Goal: Check status: Check status

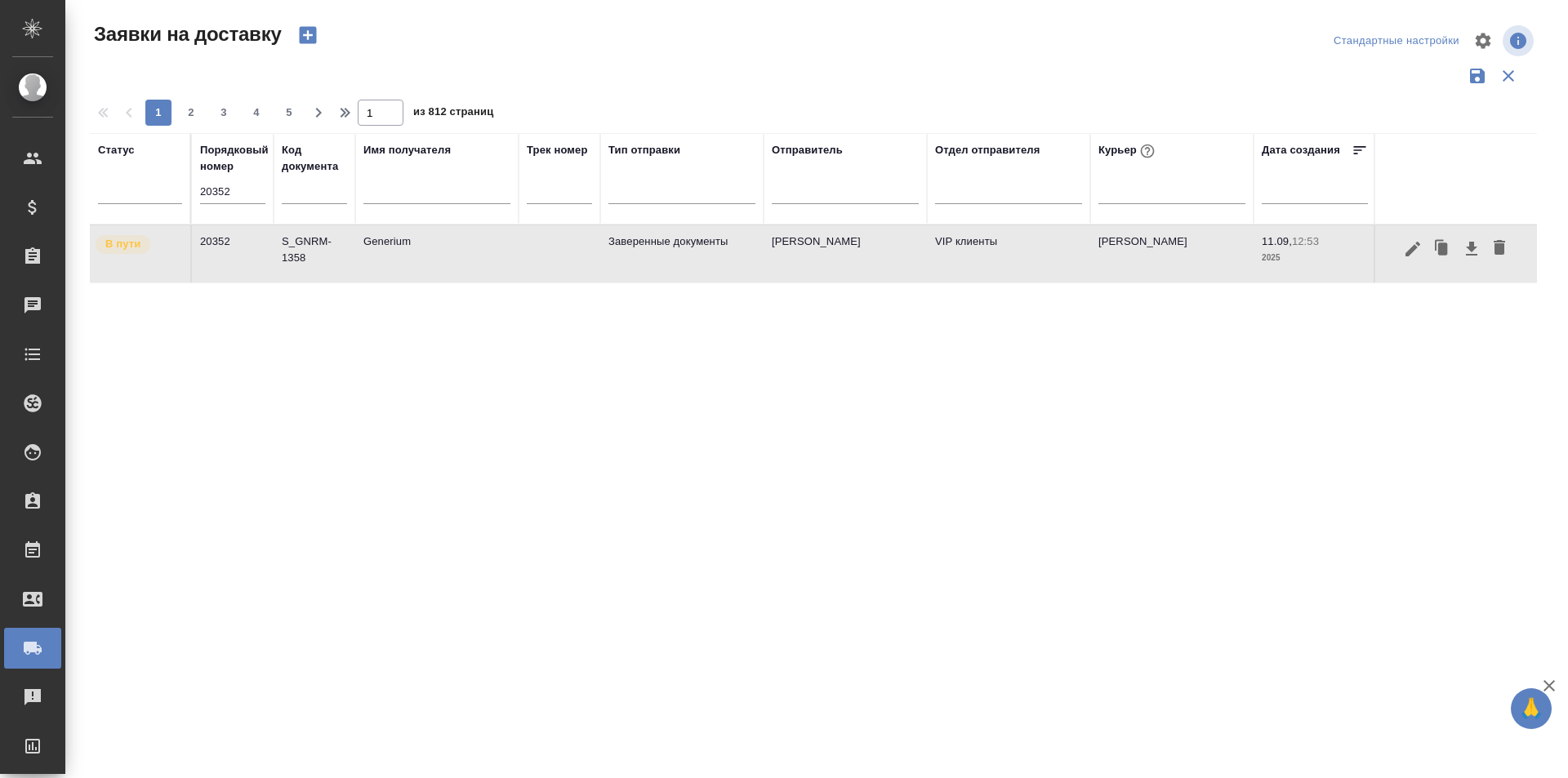
click at [1409, 251] on icon "button" at bounding box center [1413, 248] width 14 height 14
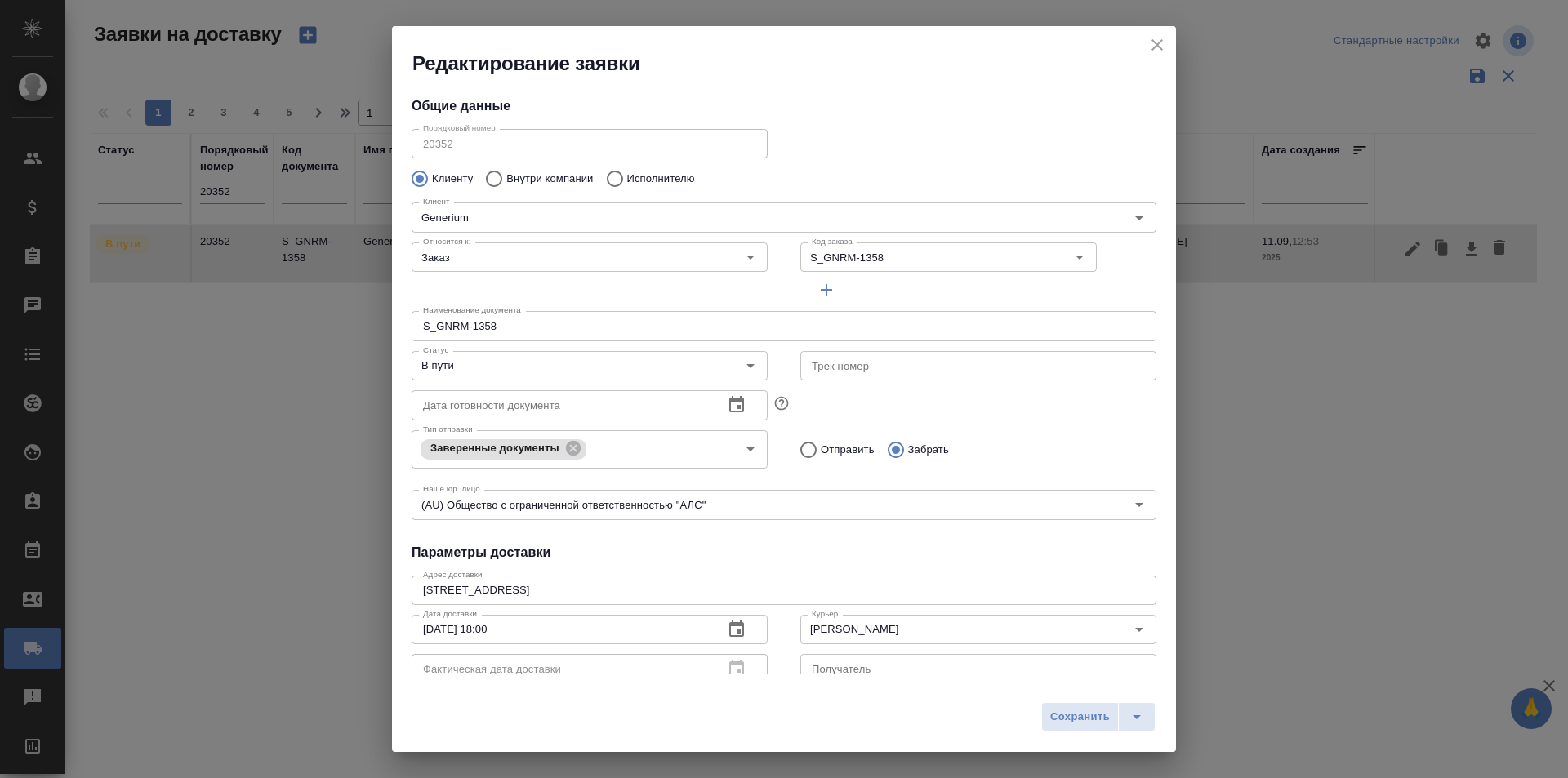
type input "[PERSON_NAME]"
click at [1155, 49] on icon "close" at bounding box center [1157, 45] width 12 height 12
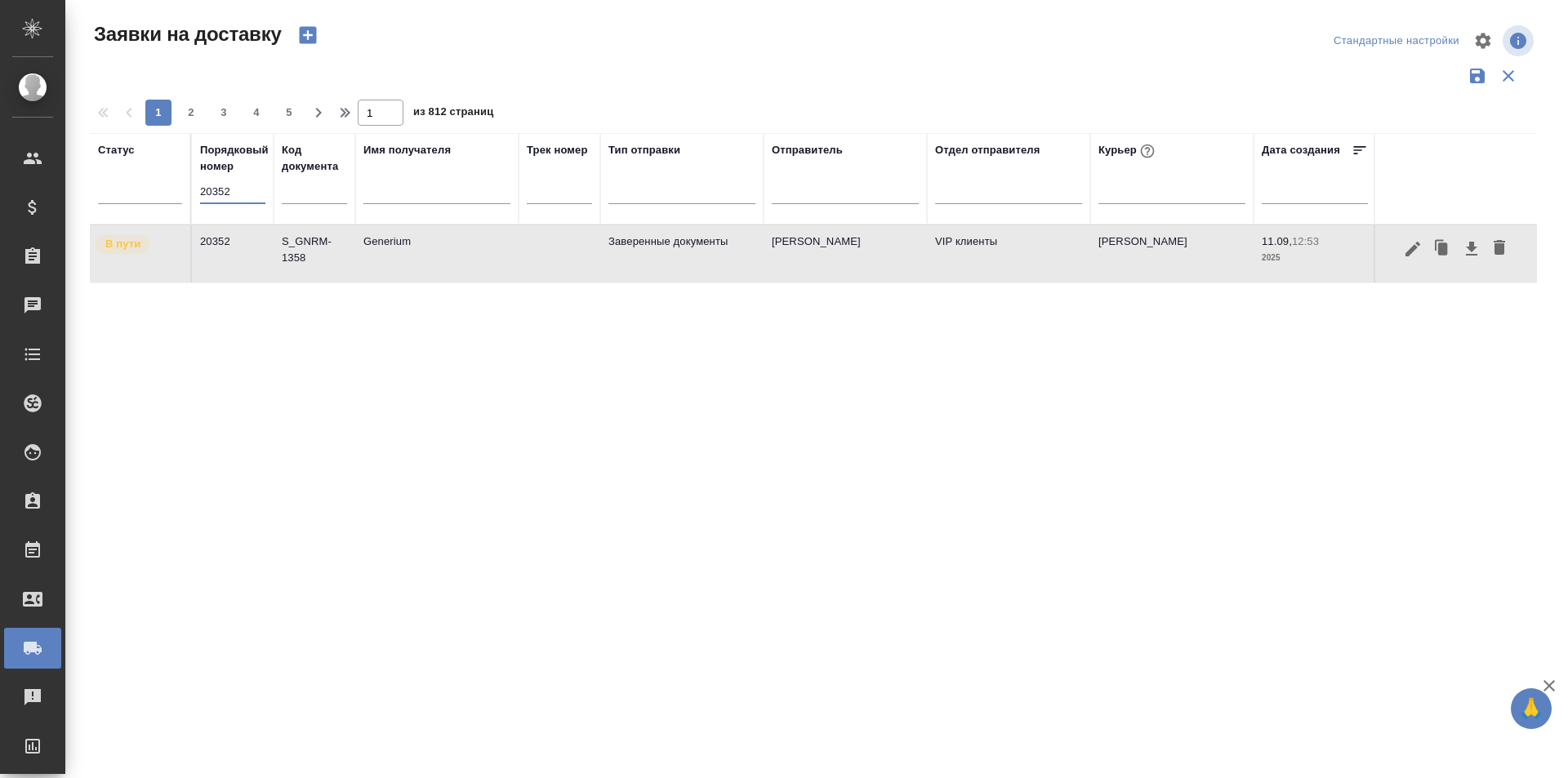
click at [210, 190] on input "20352" at bounding box center [233, 191] width 66 height 22
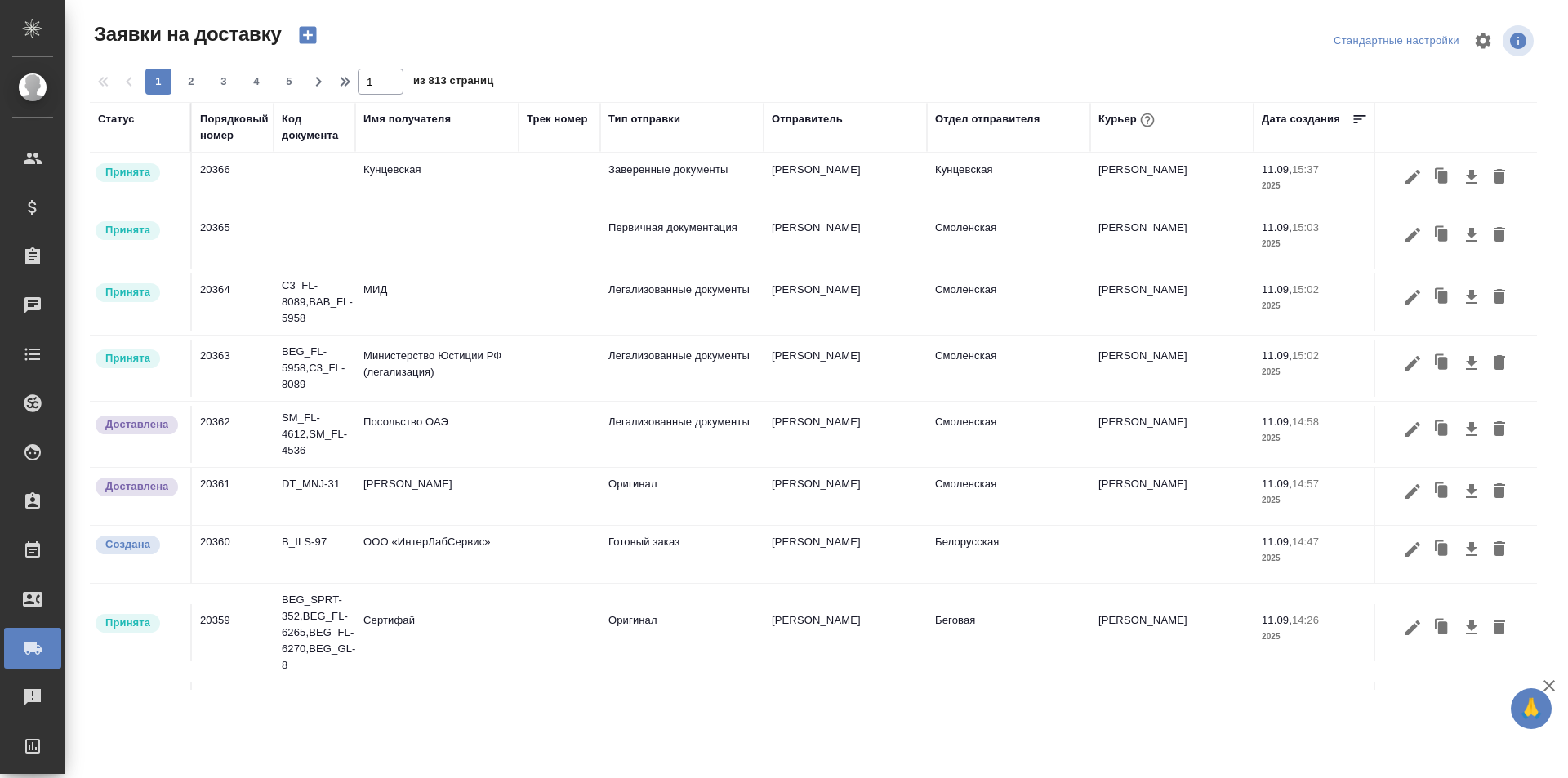
click at [234, 130] on div "Порядковый номер" at bounding box center [235, 128] width 68 height 32
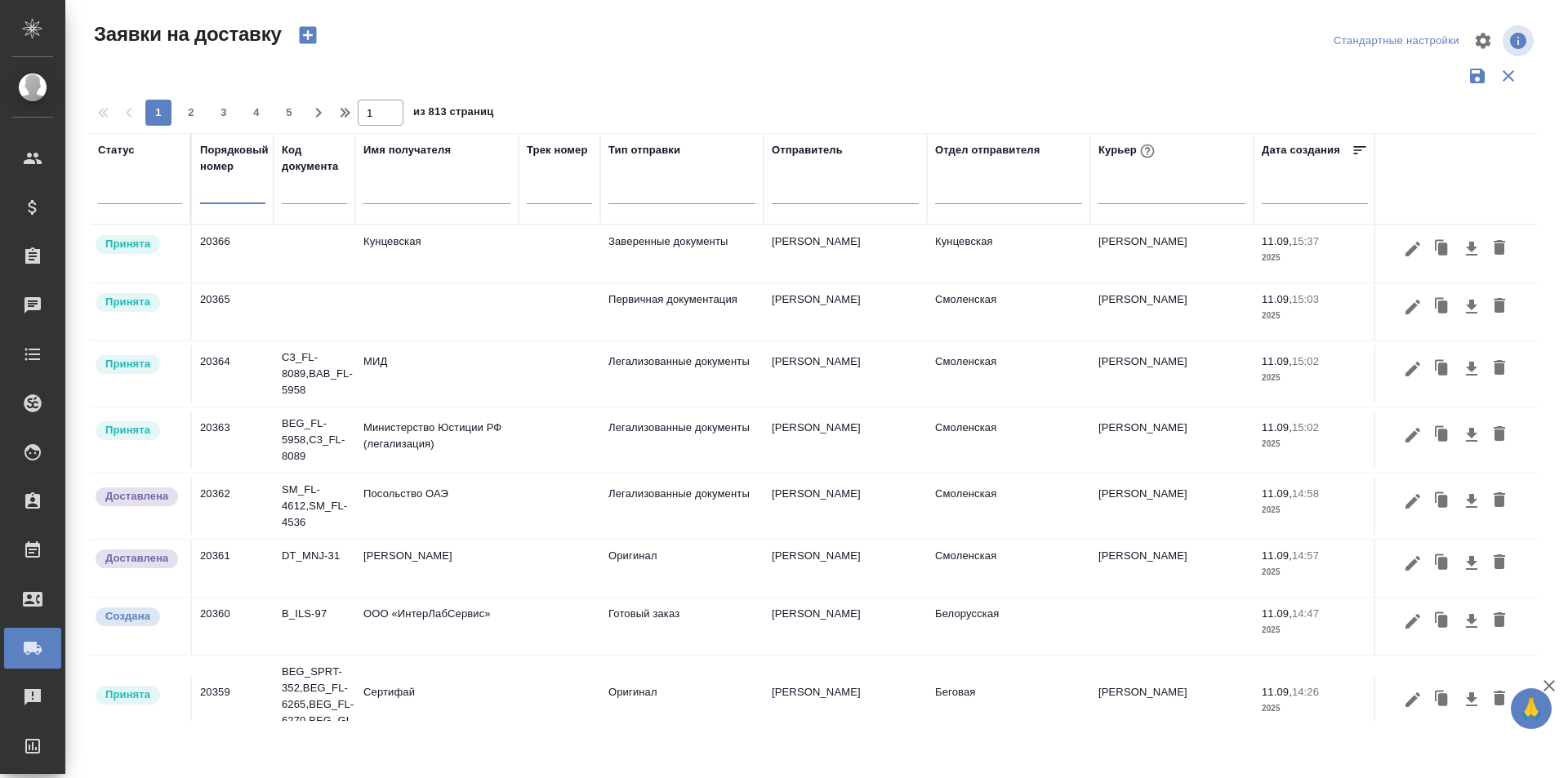
click at [235, 182] on input "text" at bounding box center [233, 191] width 66 height 22
paste input "20352"
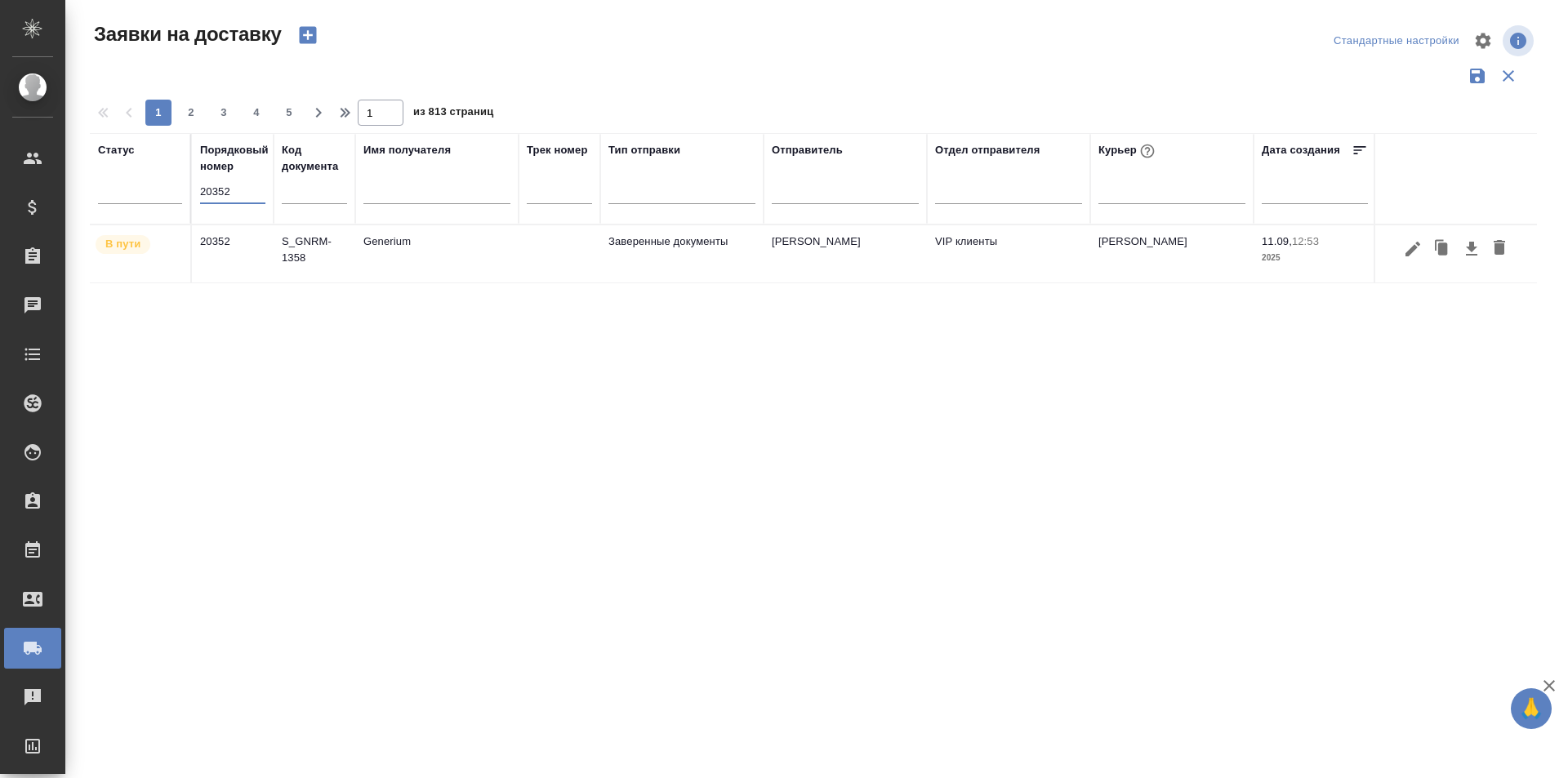
type input "20352"
click at [1408, 252] on icon "button" at bounding box center [1413, 248] width 14 height 14
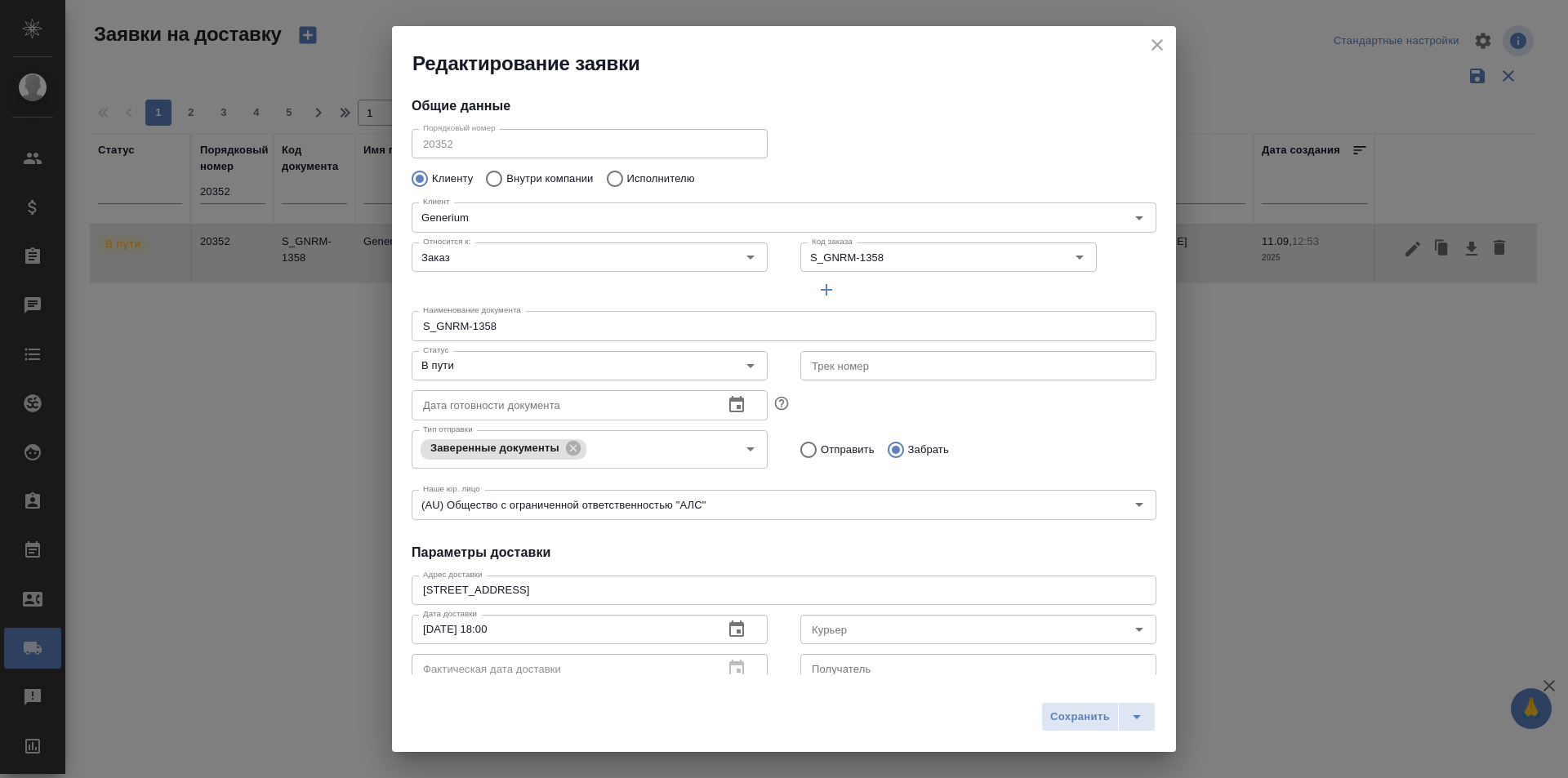
type input "[PERSON_NAME]"
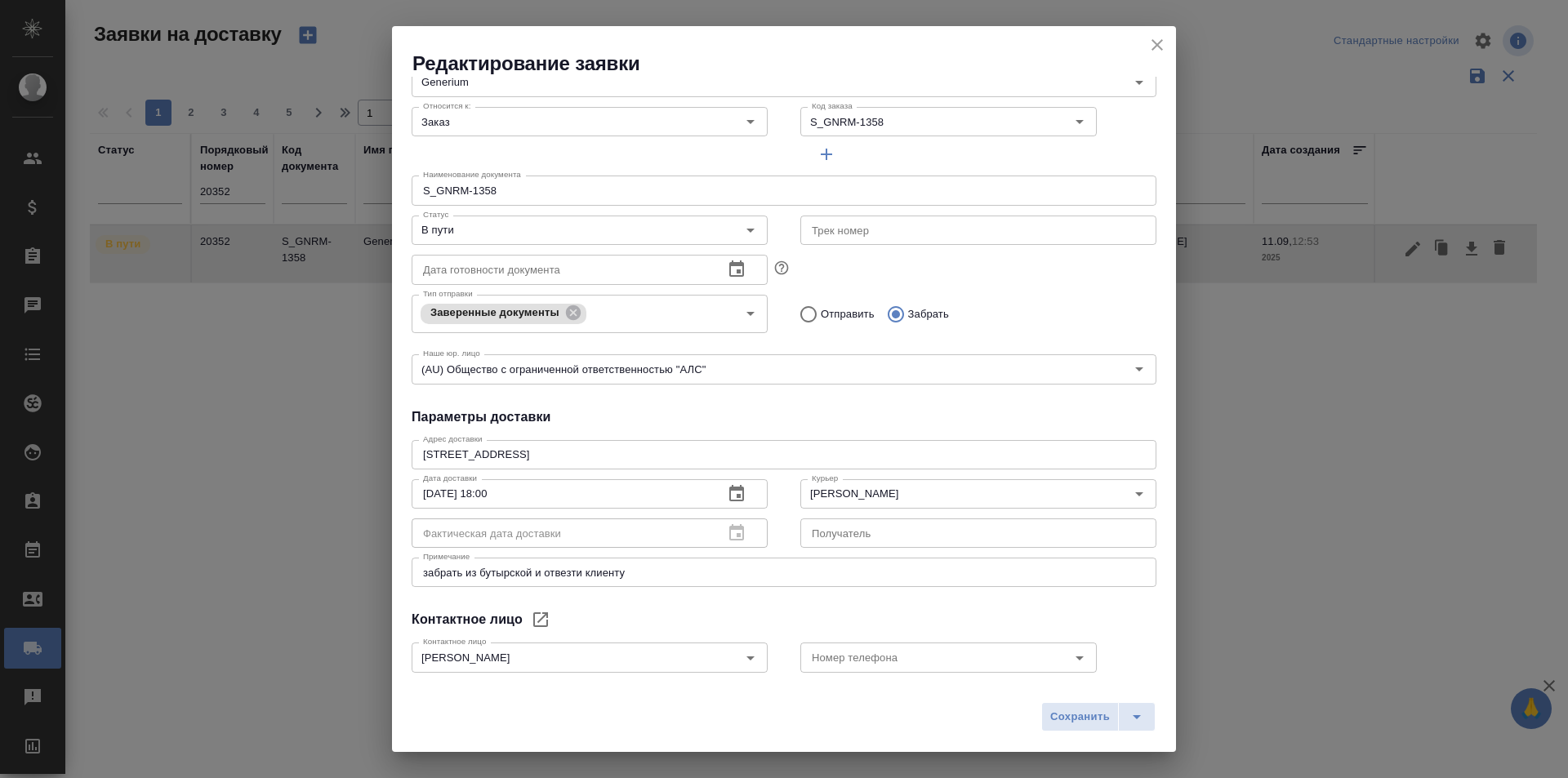
scroll to position [164, 0]
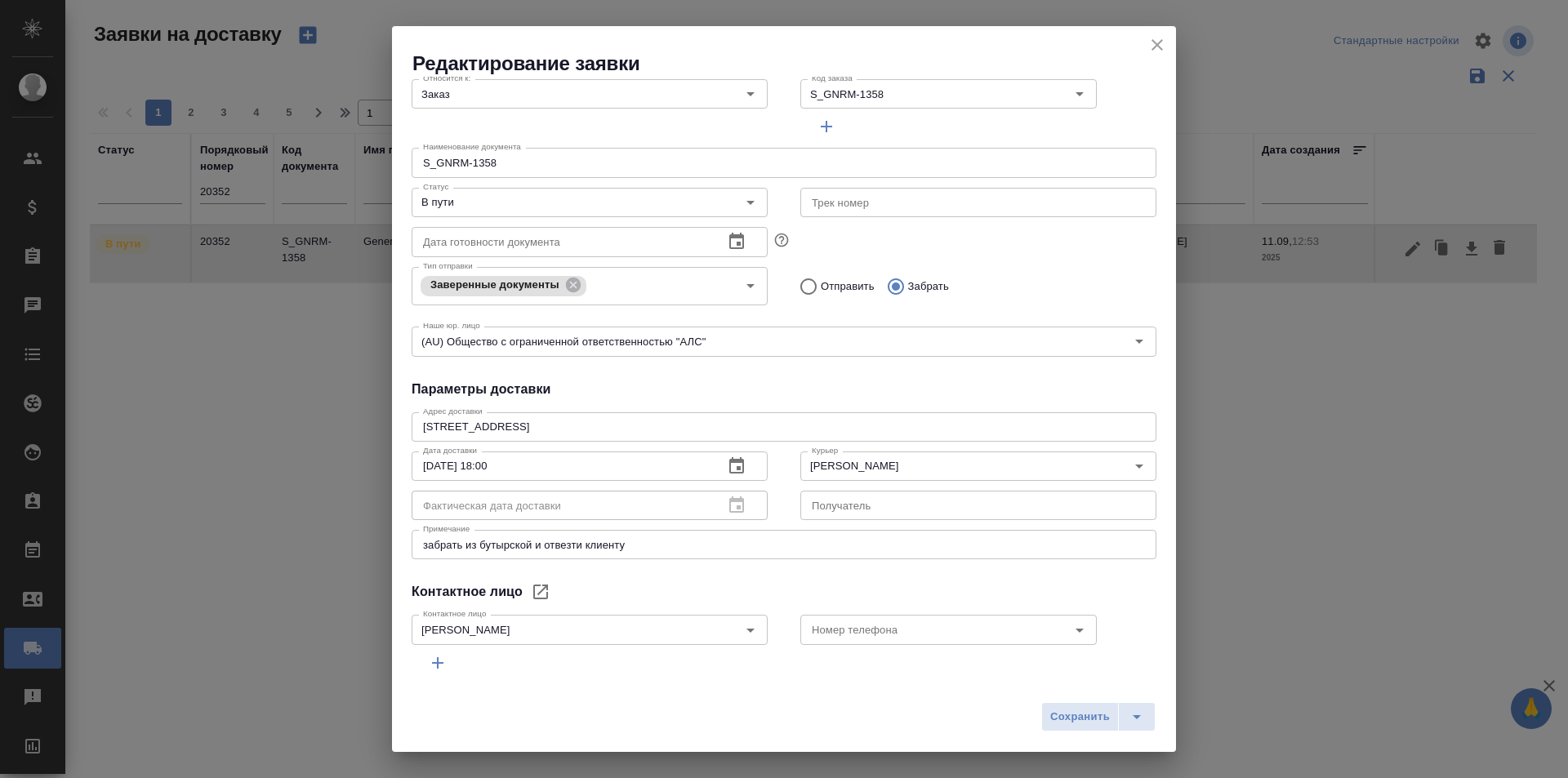
click at [1160, 49] on icon "close" at bounding box center [1157, 45] width 20 height 20
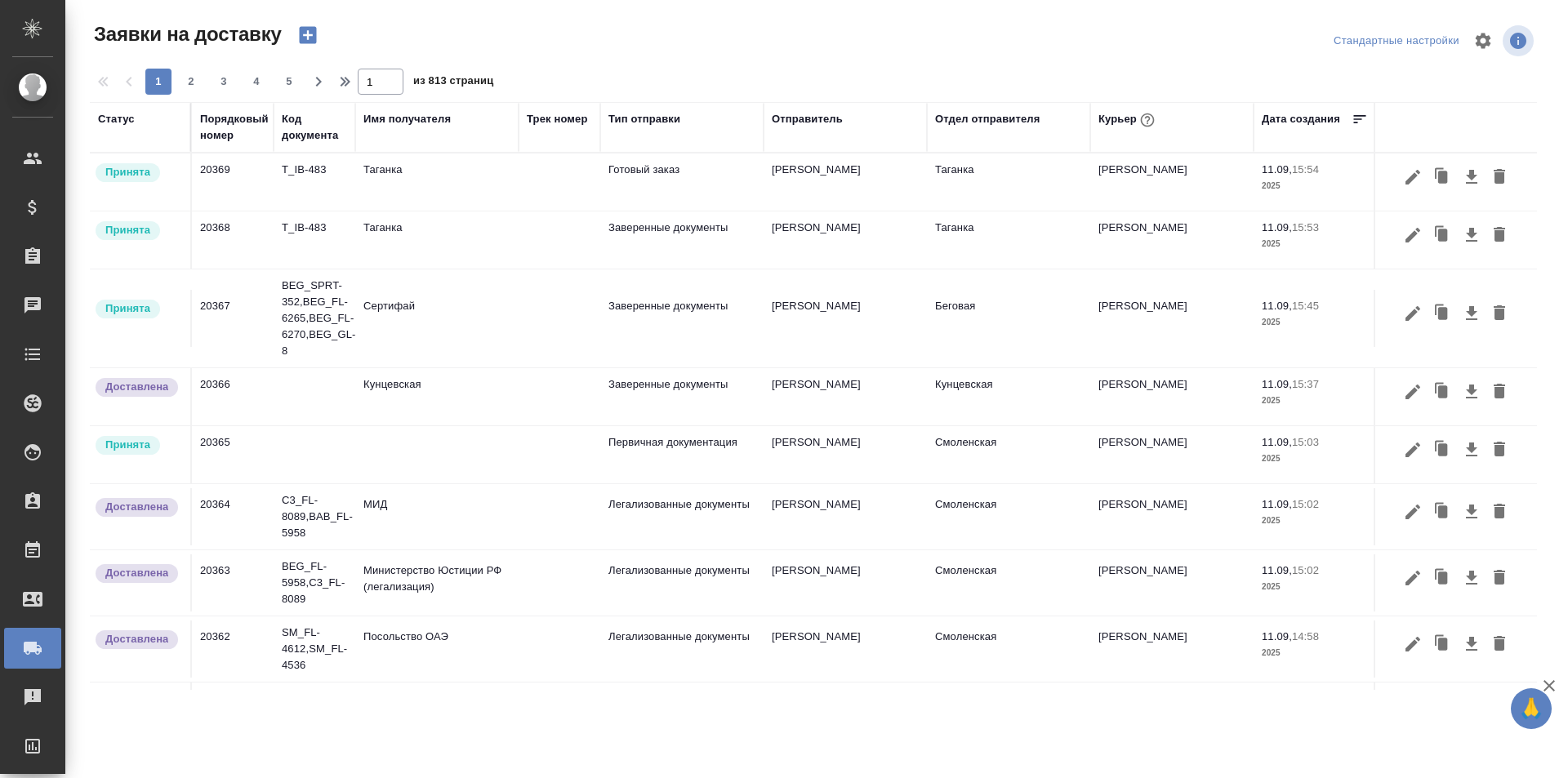
click at [225, 131] on div "Порядковый номер" at bounding box center [235, 128] width 68 height 32
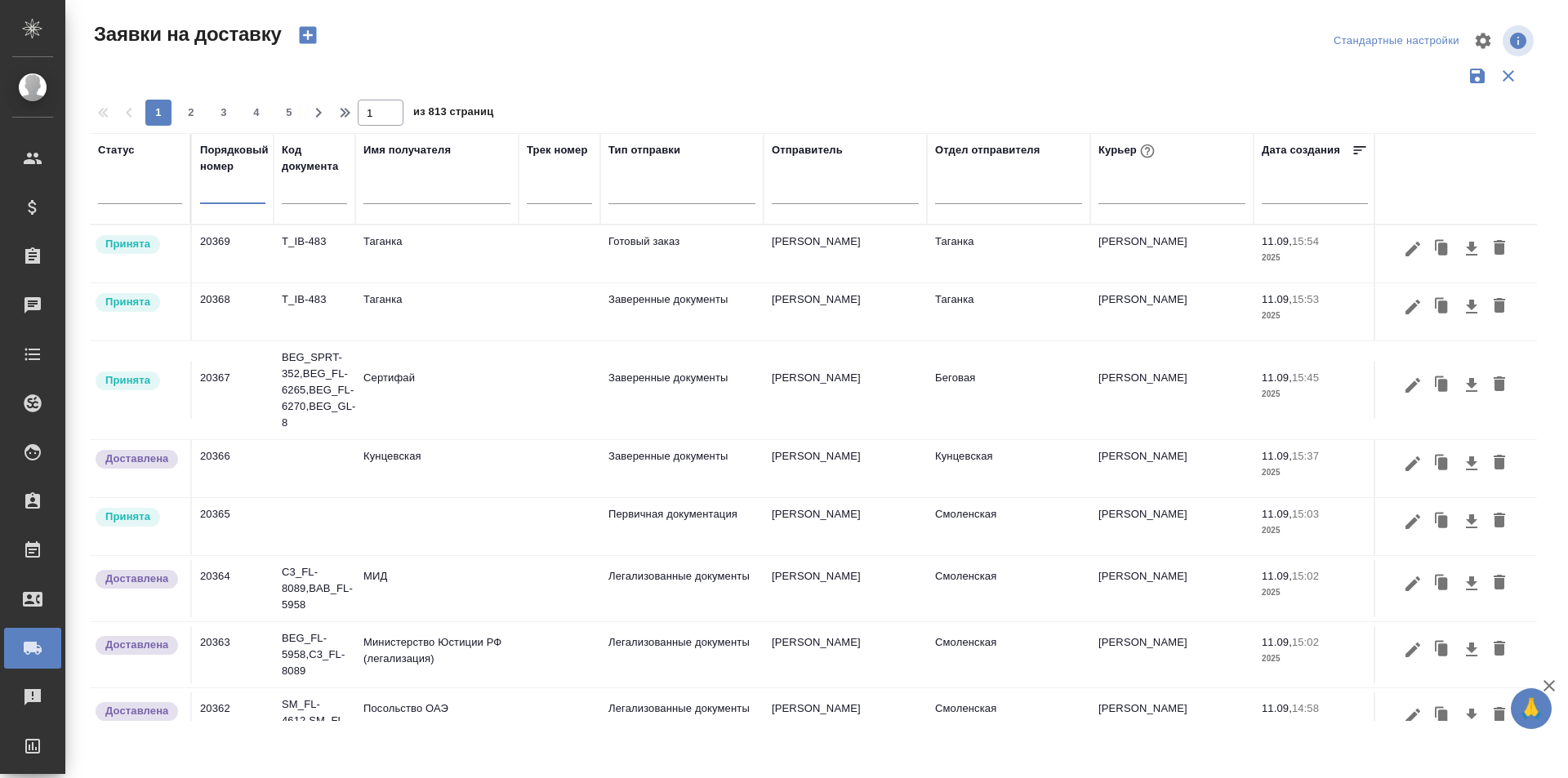
click at [234, 195] on input "text" at bounding box center [233, 191] width 66 height 22
paste input "20352"
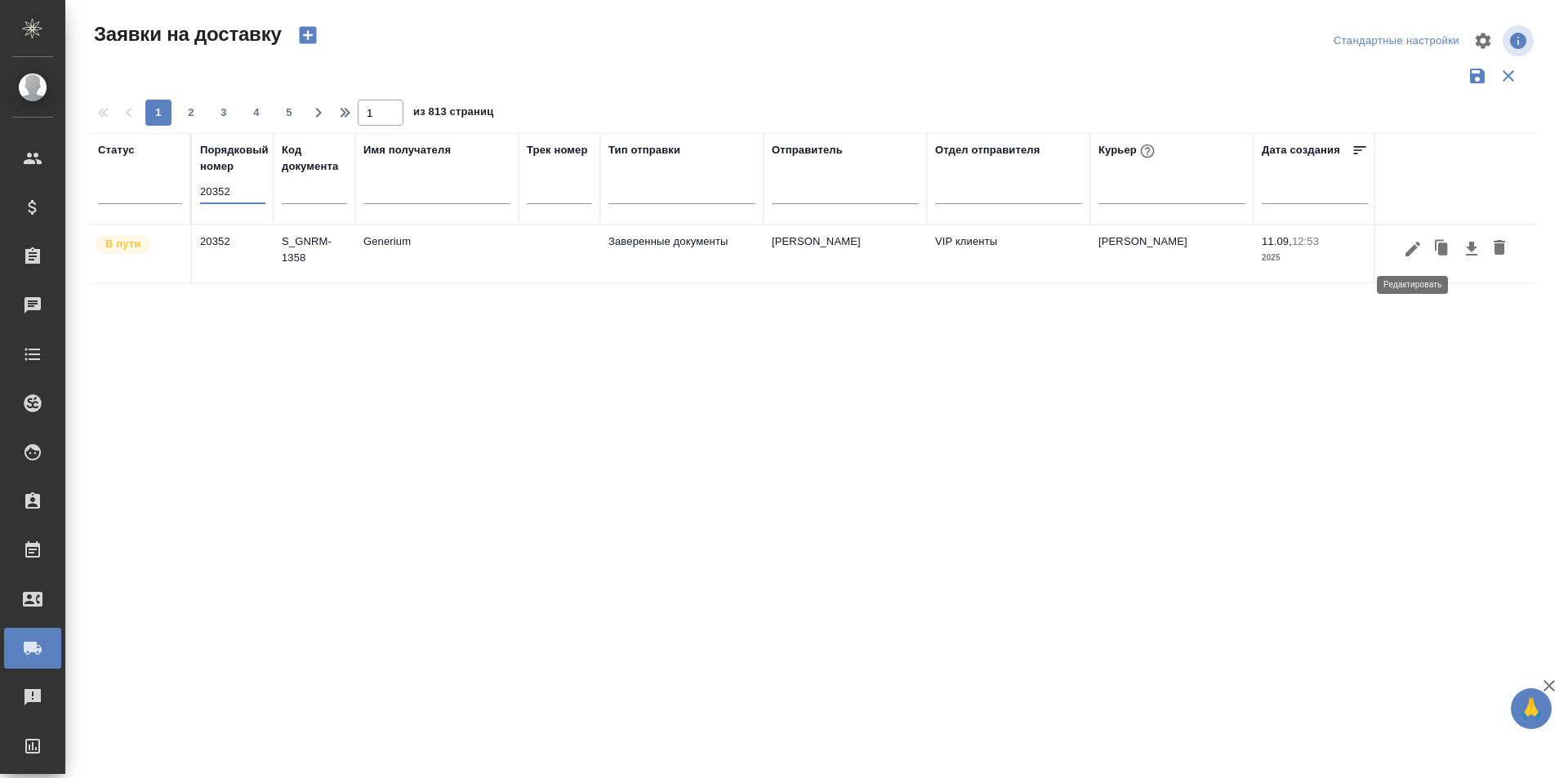
type input "20352"
click at [1415, 255] on icon "button" at bounding box center [1413, 249] width 20 height 20
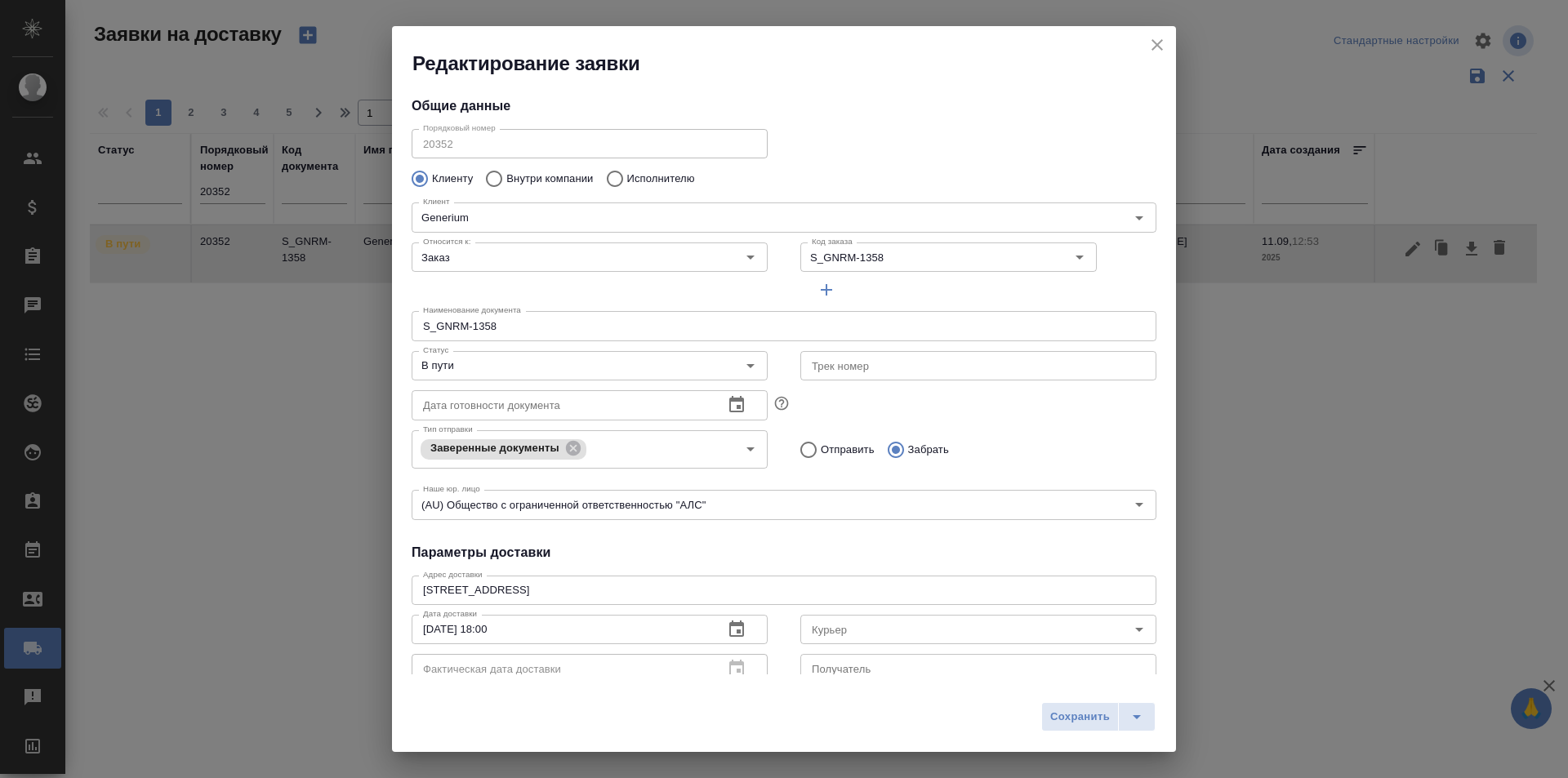
type input "[PERSON_NAME]"
click at [580, 351] on div "В пути Статус" at bounding box center [589, 366] width 356 height 30
click at [497, 363] on input "В пути" at bounding box center [563, 366] width 292 height 20
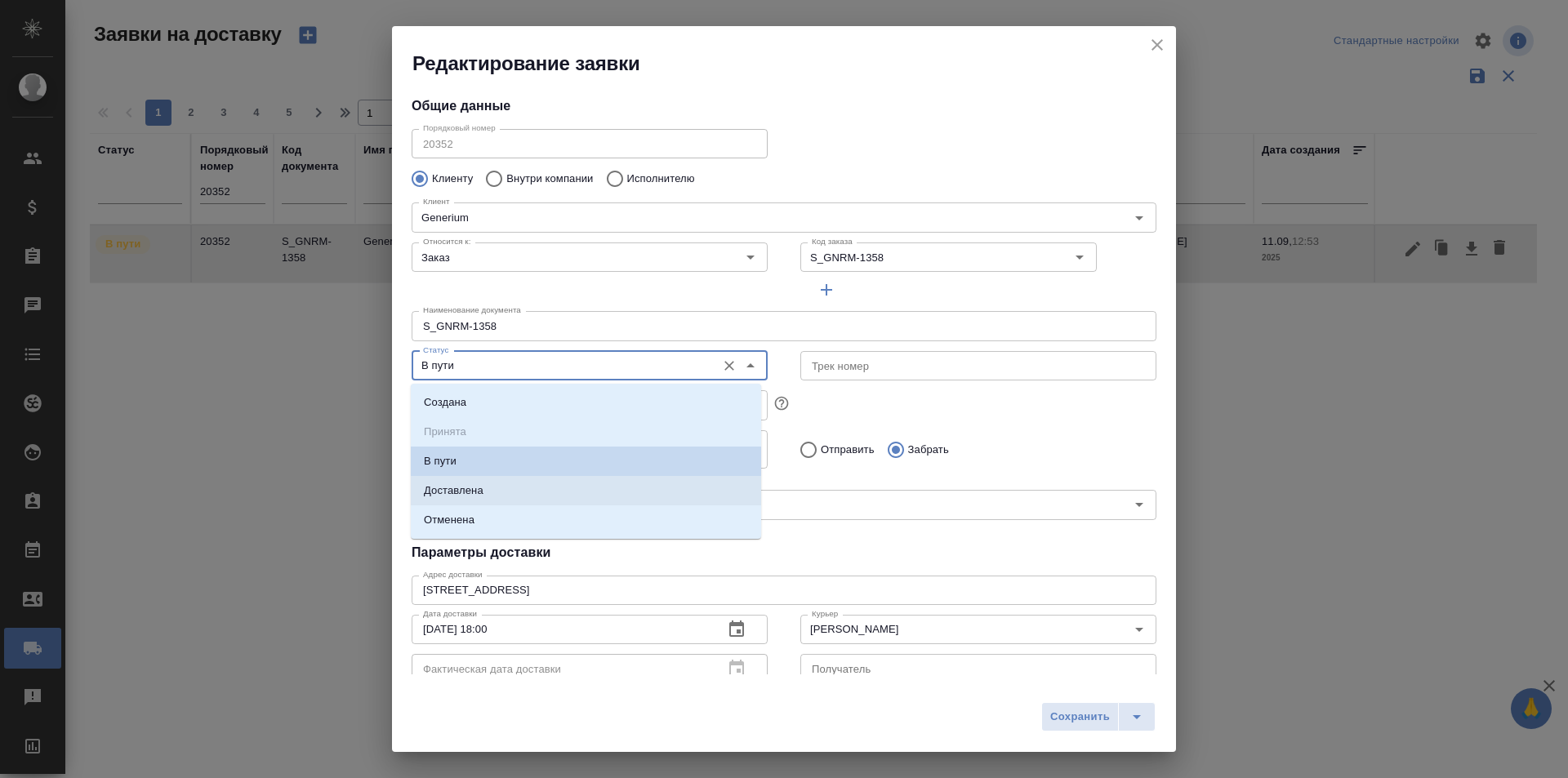
click at [508, 490] on li "Доставлена" at bounding box center [586, 491] width 350 height 30
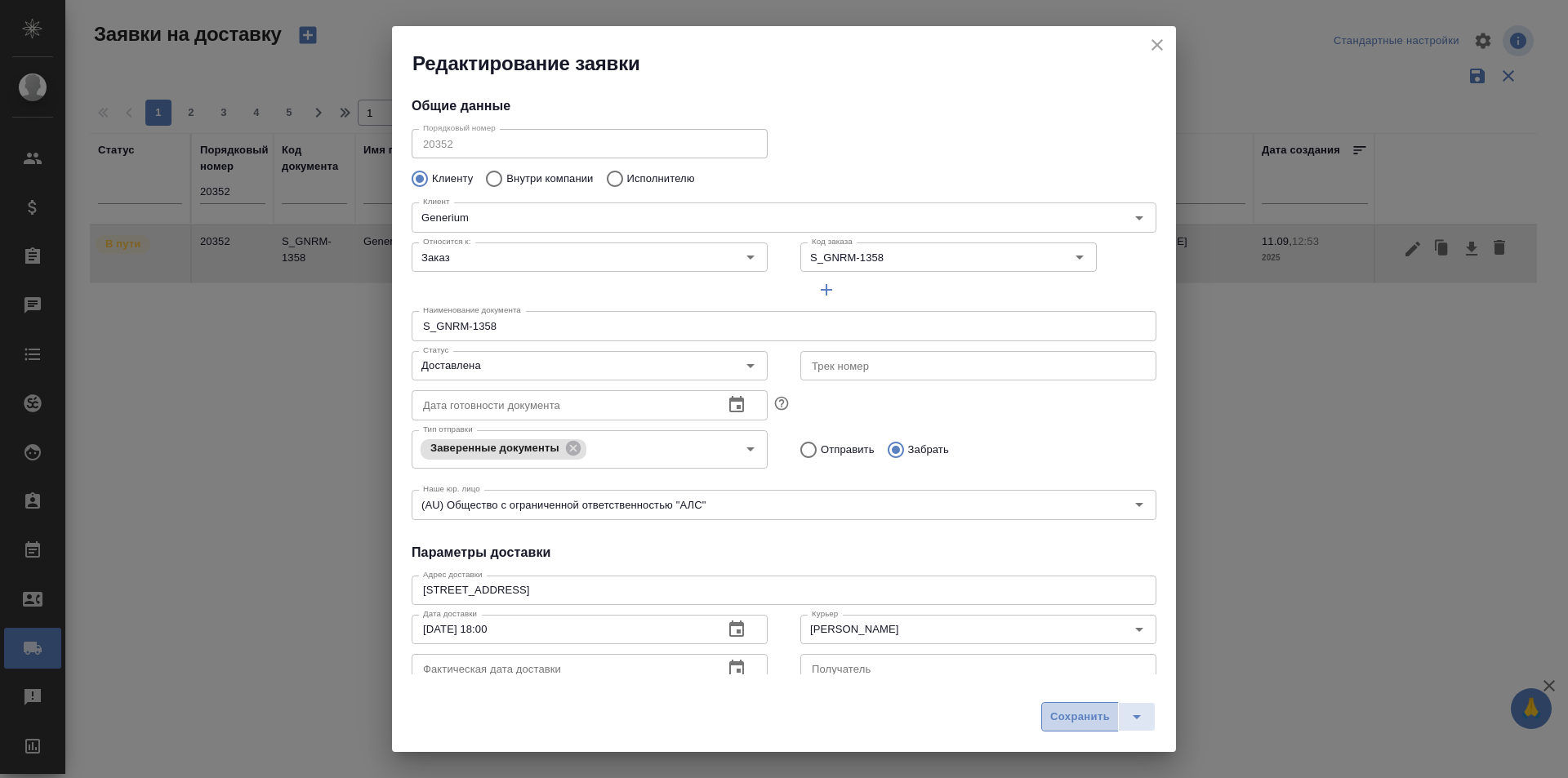
click at [1087, 712] on span "Сохранить" at bounding box center [1080, 717] width 59 height 19
type input "В пути"
